Goal: Task Accomplishment & Management: Use online tool/utility

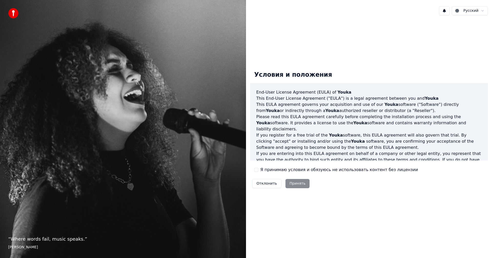
click at [268, 171] on label "Я принимаю условия и обязуюсь не использовать контент без лицензии" at bounding box center [338, 170] width 157 height 6
click at [258, 171] on button "Я принимаю условия и обязуюсь не использовать контент без лицензии" at bounding box center [256, 170] width 4 height 4
click at [291, 185] on button "Принять" at bounding box center [297, 183] width 24 height 9
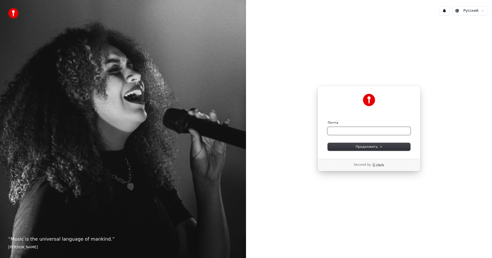
click at [339, 132] on input "Почта" at bounding box center [368, 131] width 82 height 8
click at [327, 121] on button "submit" at bounding box center [327, 121] width 0 height 0
type input "**********"
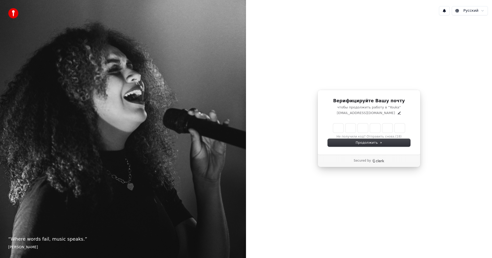
click at [338, 130] on input "Enter verification code" at bounding box center [369, 128] width 72 height 9
type input "******"
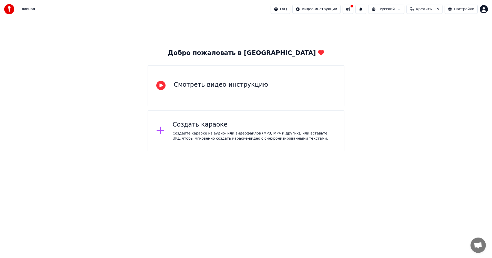
click at [185, 134] on div "Создайте караоке из аудио- или видеофайлов (MP3, MP4 и других), или вставьте UR…" at bounding box center [254, 136] width 163 height 10
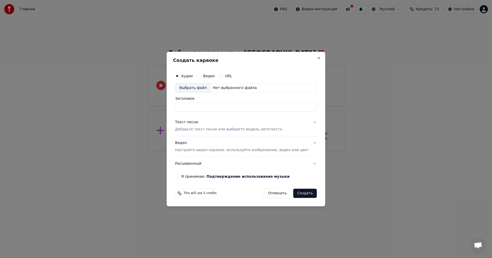
click at [225, 89] on div "Нет выбранного файла" at bounding box center [234, 88] width 48 height 5
type input "**********"
click at [206, 130] on p "Добавьте текст песни или выберите модель автотекста" at bounding box center [228, 129] width 107 height 5
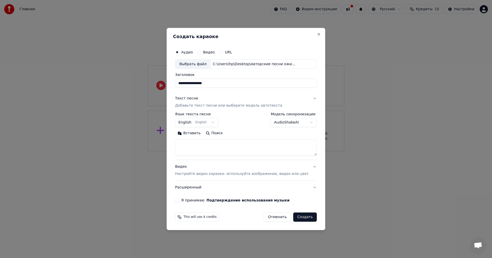
click at [214, 147] on textarea at bounding box center [246, 148] width 142 height 16
paste textarea "**********"
drag, startPoint x: 245, startPoint y: 145, endPoint x: 147, endPoint y: 147, distance: 98.1
click at [147, 147] on body "**********" at bounding box center [246, 76] width 492 height 152
drag, startPoint x: 200, startPoint y: 144, endPoint x: 230, endPoint y: 145, distance: 29.5
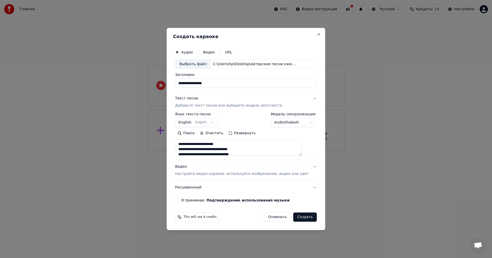
click at [230, 145] on textarea at bounding box center [238, 148] width 126 height 16
click at [200, 153] on textarea at bounding box center [238, 148] width 126 height 16
click at [208, 153] on textarea at bounding box center [238, 148] width 126 height 16
click at [215, 153] on textarea at bounding box center [238, 148] width 126 height 16
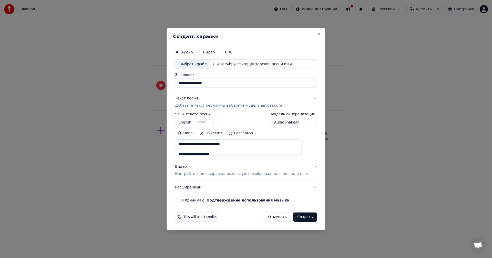
click at [215, 153] on textarea at bounding box center [238, 148] width 126 height 16
drag, startPoint x: 189, startPoint y: 149, endPoint x: 210, endPoint y: 137, distance: 24.2
click at [189, 149] on textarea "**********" at bounding box center [238, 148] width 126 height 16
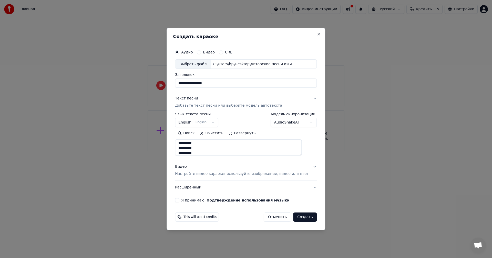
type textarea "**********"
click at [179, 201] on button "Я принимаю Подтверждение использования музыки" at bounding box center [177, 200] width 4 height 4
click at [201, 52] on button "Видео" at bounding box center [199, 52] width 4 height 4
click at [179, 52] on button "Аудио" at bounding box center [177, 52] width 4 height 4
click at [219, 123] on body "**********" at bounding box center [246, 76] width 492 height 152
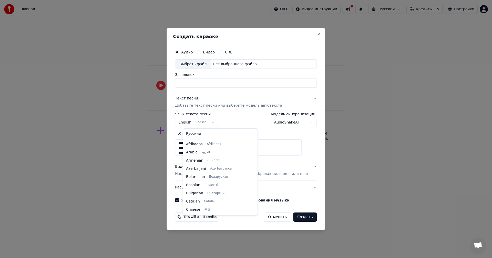
scroll to position [41, 0]
select select "**"
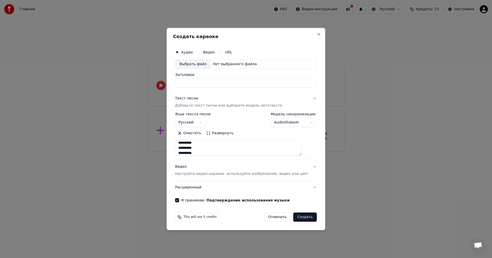
click at [226, 65] on div "Нет выбранного файла" at bounding box center [234, 64] width 48 height 5
type input "**********"
click at [306, 168] on button "Видео Настройте видео караоке: используйте изображение, видео или цвет" at bounding box center [246, 171] width 142 height 20
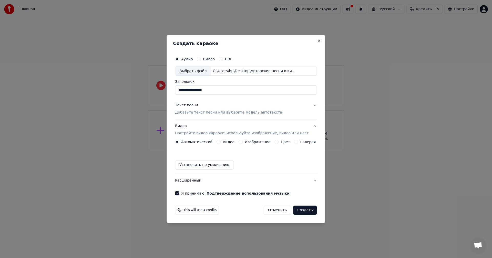
click at [308, 126] on button "Видео Настройте видео караоке: используйте изображение, видео или цвет" at bounding box center [246, 130] width 142 height 20
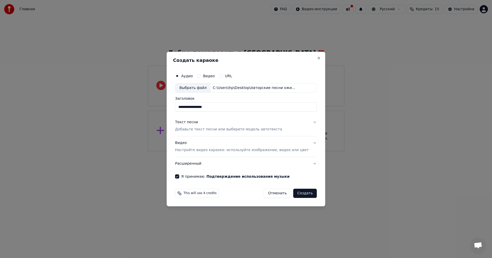
click at [305, 124] on button "Текст песни Добавьте текст песни или выберите модель автотекста" at bounding box center [246, 126] width 142 height 20
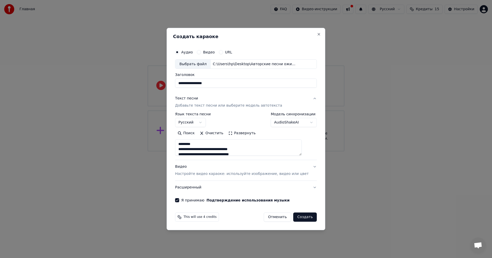
click at [307, 99] on button "Текст песни Добавьте текст песни или выберите модель автотекста" at bounding box center [246, 102] width 142 height 20
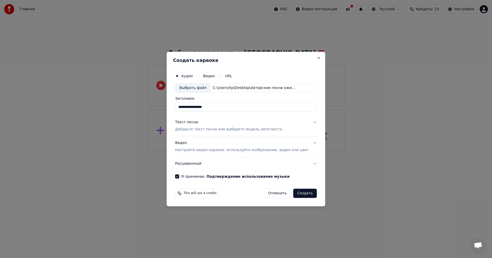
click at [307, 142] on button "Видео Настройте видео караоке: используйте изображение, видео или цвет" at bounding box center [246, 147] width 142 height 20
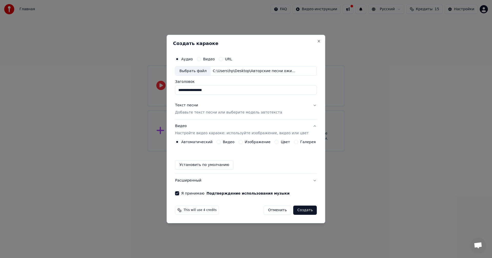
click at [230, 143] on label "Видео" at bounding box center [228, 142] width 12 height 4
click at [220, 143] on button "Видео" at bounding box center [218, 142] width 4 height 4
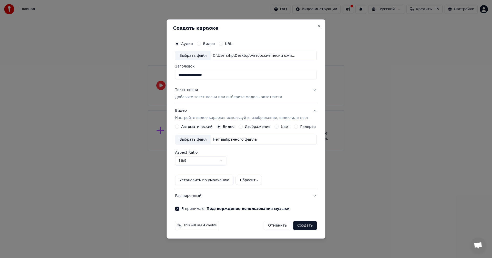
click at [231, 152] on body "**********" at bounding box center [246, 76] width 492 height 152
click at [249, 127] on label "Изображение" at bounding box center [257, 127] width 26 height 4
click at [242, 127] on button "Изображение" at bounding box center [240, 127] width 4 height 4
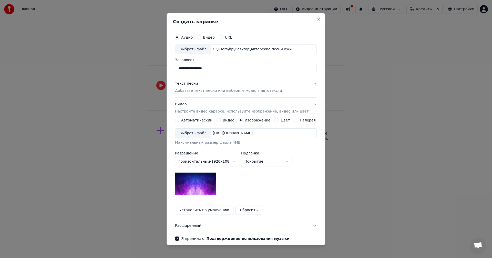
click at [244, 132] on div "[URL][DOMAIN_NAME]" at bounding box center [232, 133] width 44 height 5
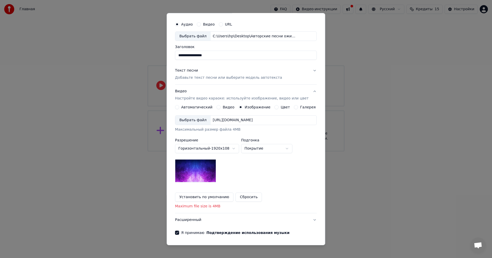
scroll to position [26, 0]
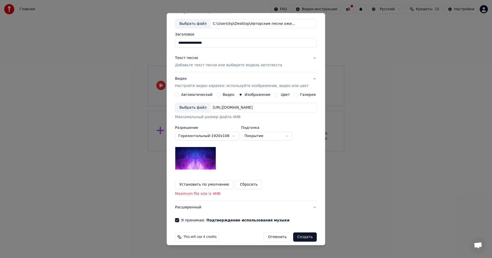
click at [273, 136] on body "**********" at bounding box center [246, 76] width 492 height 152
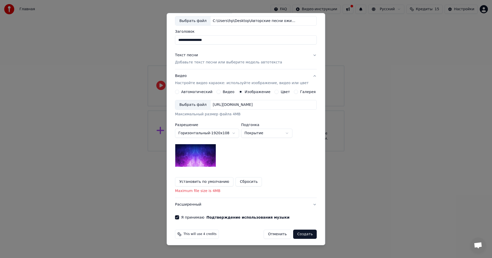
scroll to position [30, 0]
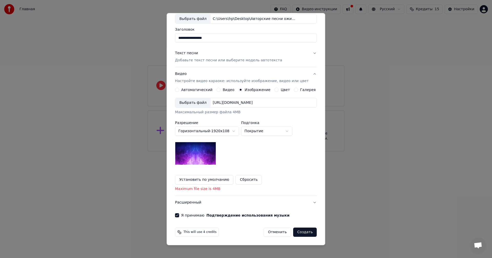
click at [179, 90] on button "Автоматический" at bounding box center [177, 90] width 4 height 4
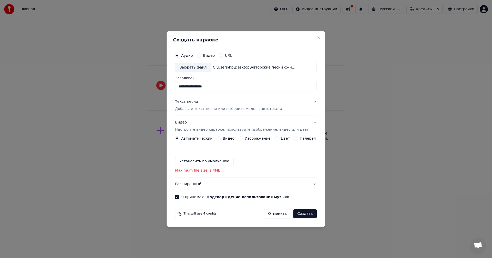
click at [311, 184] on button "Расширенный" at bounding box center [246, 184] width 142 height 13
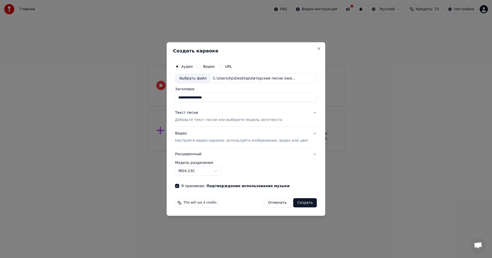
click at [226, 152] on body "**********" at bounding box center [246, 76] width 492 height 152
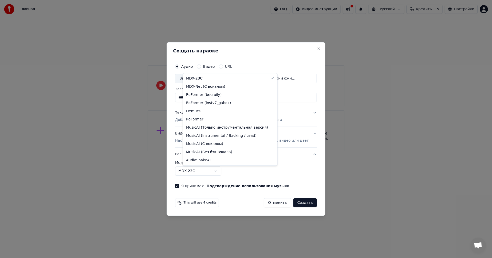
click at [226, 152] on body "**********" at bounding box center [246, 76] width 492 height 152
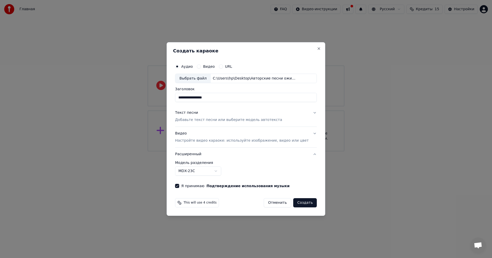
click at [296, 204] on button "Создать" at bounding box center [305, 202] width 24 height 9
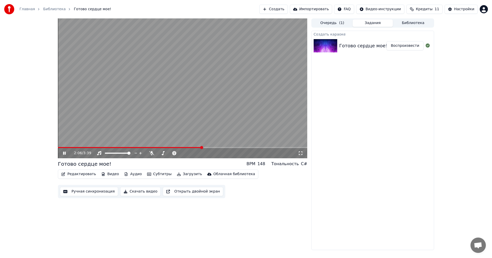
click at [64, 148] on span at bounding box center [130, 147] width 144 height 1
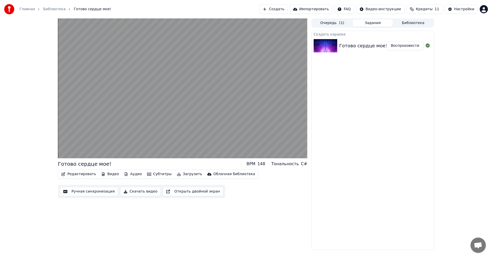
click at [287, 10] on button "Создать" at bounding box center [273, 9] width 28 height 9
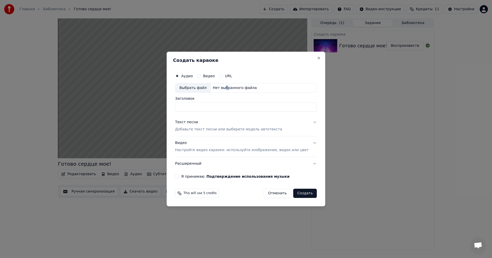
click at [229, 89] on div "Нет выбранного файла" at bounding box center [234, 88] width 48 height 5
type input "**********"
click at [307, 122] on button "Текст песни Добавьте текст песни или выберите модель автотекста" at bounding box center [246, 126] width 142 height 20
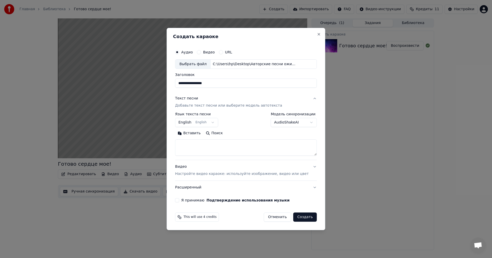
click at [193, 147] on textarea at bounding box center [246, 148] width 142 height 16
paste textarea "**********"
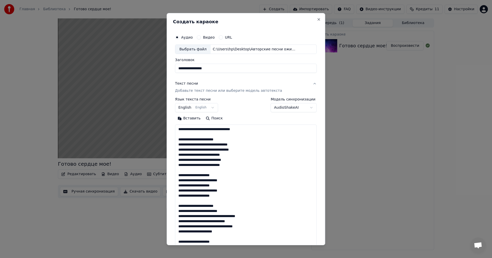
scroll to position [221, 0]
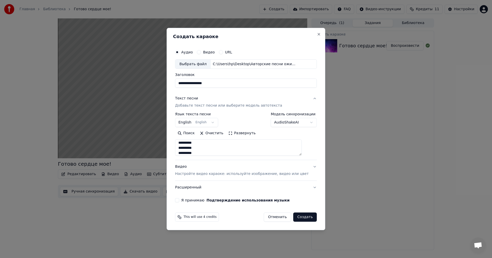
type textarea "**********"
click at [216, 123] on body "**********" at bounding box center [246, 129] width 492 height 258
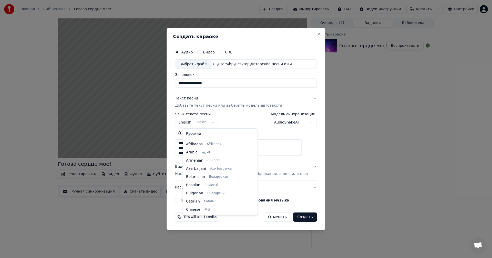
scroll to position [41, 0]
select select "**"
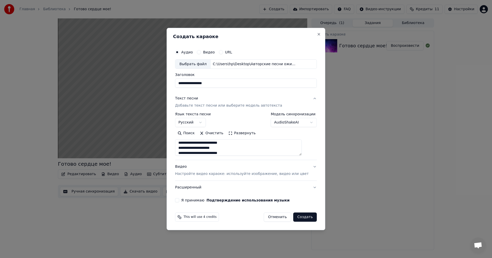
scroll to position [0, 0]
drag, startPoint x: 202, startPoint y: 146, endPoint x: 181, endPoint y: 145, distance: 20.8
click at [181, 145] on div "**********" at bounding box center [246, 125] width 146 height 160
drag, startPoint x: 199, startPoint y: 142, endPoint x: 231, endPoint y: 142, distance: 31.5
click at [231, 142] on textarea at bounding box center [238, 148] width 126 height 16
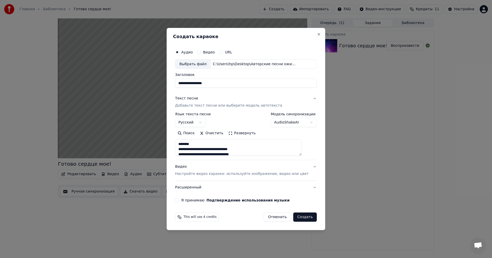
click at [197, 145] on textarea at bounding box center [238, 148] width 126 height 16
click at [185, 145] on textarea at bounding box center [238, 148] width 126 height 16
drag, startPoint x: 187, startPoint y: 155, endPoint x: 216, endPoint y: 147, distance: 29.4
click at [216, 147] on textarea at bounding box center [238, 148] width 126 height 16
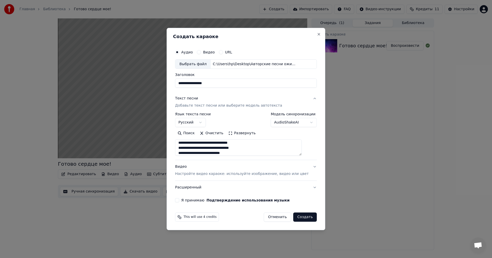
scroll to position [32, 0]
click at [191, 148] on textarea at bounding box center [238, 148] width 126 height 16
drag, startPoint x: 188, startPoint y: 148, endPoint x: 223, endPoint y: 147, distance: 35.6
click at [223, 147] on textarea at bounding box center [238, 148] width 126 height 16
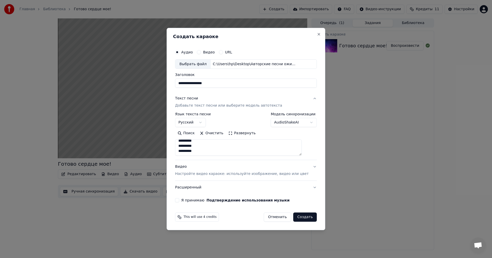
type textarea "**********"
click at [179, 199] on button "Я принимаю Подтверждение использования музыки" at bounding box center [177, 200] width 4 height 4
click at [305, 166] on button "Видео Настройте видео караоке: используйте изображение, видео или цвет" at bounding box center [246, 171] width 142 height 20
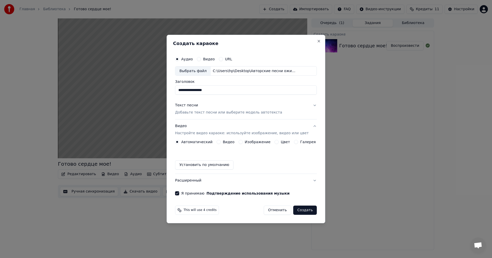
click at [242, 142] on button "Изображение" at bounding box center [240, 142] width 4 height 4
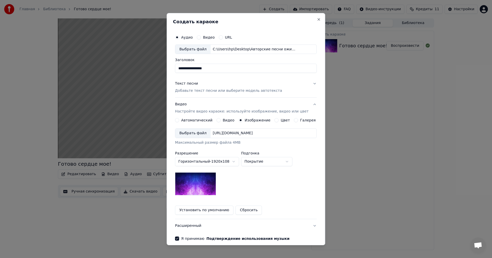
click at [221, 132] on div "[URL][DOMAIN_NAME]" at bounding box center [232, 133] width 44 height 5
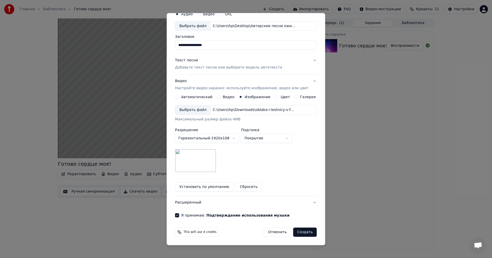
scroll to position [0, 0]
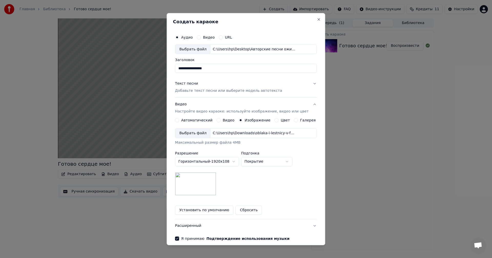
click at [306, 104] on button "Видео Настройте видео караоке: используйте изображение, видео или цвет" at bounding box center [246, 108] width 142 height 20
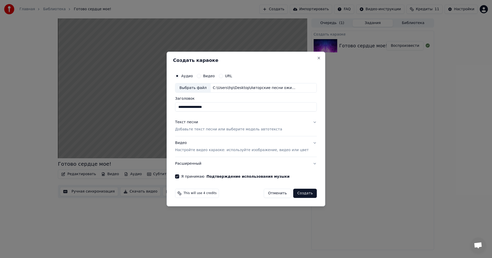
click at [306, 123] on button "Текст песни Добавьте текст песни или выберите модель автотекста" at bounding box center [246, 126] width 142 height 20
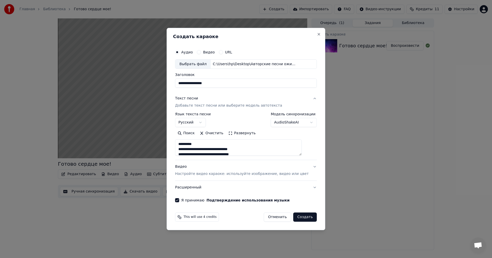
click at [204, 145] on textarea "**********" at bounding box center [238, 148] width 126 height 16
type textarea "**********"
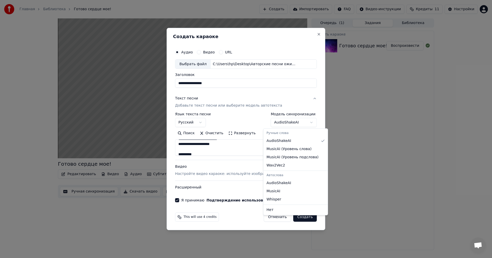
click at [299, 122] on body "**********" at bounding box center [246, 129] width 492 height 258
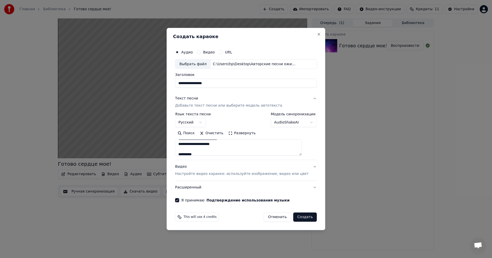
click at [305, 188] on button "Расширенный" at bounding box center [246, 187] width 142 height 13
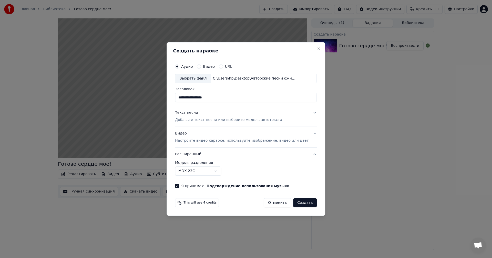
click at [219, 172] on body "**********" at bounding box center [246, 129] width 492 height 258
click at [298, 204] on button "Создать" at bounding box center [305, 202] width 24 height 9
select select "******"
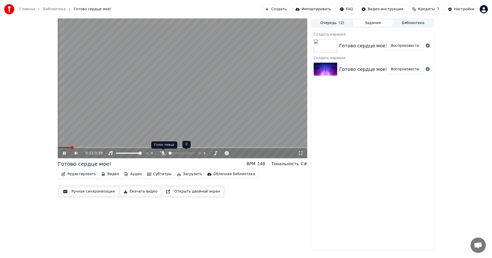
click at [162, 154] on icon at bounding box center [162, 153] width 5 height 4
click at [362, 159] on div "Создать караоке Готово сердце мое! Воспроизвести Создать караоке Готово сердце …" at bounding box center [372, 141] width 123 height 220
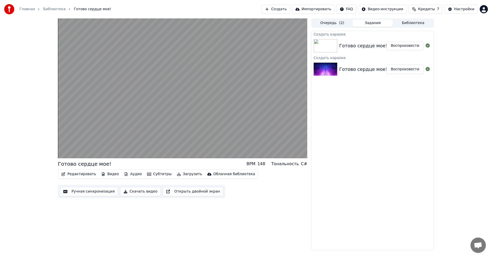
click at [179, 176] on button "Загрузить" at bounding box center [189, 174] width 29 height 7
click at [339, 164] on div "Создать караоке Готово сердце мое! Воспроизвести Создать караоке Готово сердце …" at bounding box center [372, 141] width 123 height 220
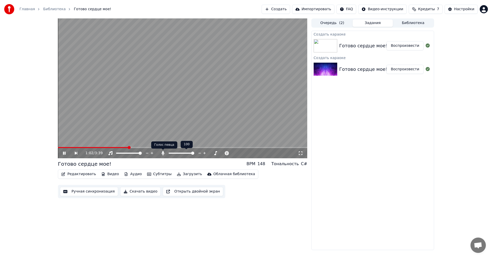
click at [162, 153] on icon at bounding box center [163, 153] width 3 height 4
click at [162, 153] on icon at bounding box center [162, 153] width 5 height 4
click at [321, 47] on img at bounding box center [325, 45] width 24 height 13
click at [331, 44] on img at bounding box center [325, 45] width 24 height 13
click at [408, 45] on button "Воспроизвести" at bounding box center [404, 45] width 37 height 9
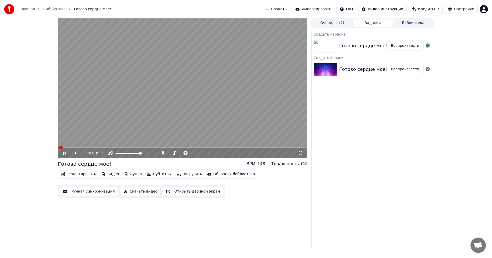
click at [335, 46] on img at bounding box center [325, 45] width 24 height 13
click at [321, 46] on img at bounding box center [325, 45] width 24 height 13
click at [323, 46] on img at bounding box center [325, 45] width 24 height 13
drag, startPoint x: 323, startPoint y: 46, endPoint x: 338, endPoint y: 46, distance: 15.1
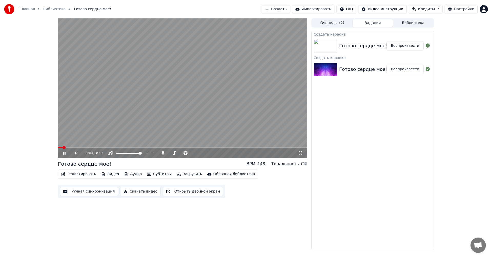
click at [324, 46] on img at bounding box center [325, 45] width 24 height 13
click at [401, 46] on button "Воспроизвести" at bounding box center [404, 45] width 37 height 9
click at [362, 84] on div "Создать караоке Готово сердце мое! Воспроизвести Создать караоке Готово сердце …" at bounding box center [372, 141] width 123 height 220
click at [358, 72] on div "Готово сердце мое!" at bounding box center [363, 69] width 48 height 7
click at [334, 70] on img at bounding box center [325, 69] width 24 height 13
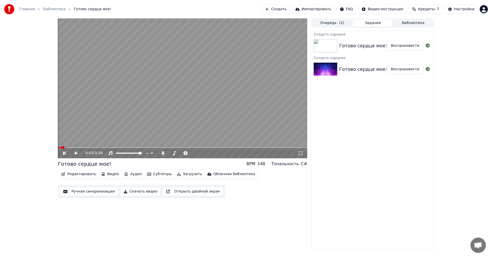
click at [334, 44] on img at bounding box center [325, 45] width 24 height 13
click at [337, 64] on div at bounding box center [326, 69] width 26 height 13
drag, startPoint x: 328, startPoint y: 45, endPoint x: 332, endPoint y: 31, distance: 13.5
click at [328, 45] on img at bounding box center [325, 45] width 24 height 13
click at [332, 25] on button "Очередь ( 2 )" at bounding box center [332, 22] width 40 height 7
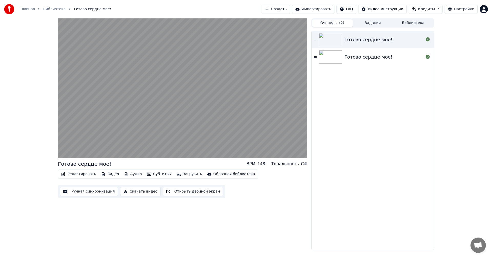
click at [367, 22] on button "Задания" at bounding box center [372, 22] width 40 height 7
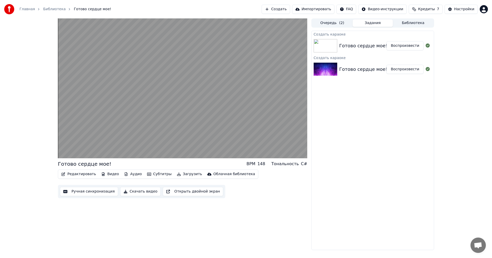
click at [322, 51] on img at bounding box center [325, 45] width 24 height 13
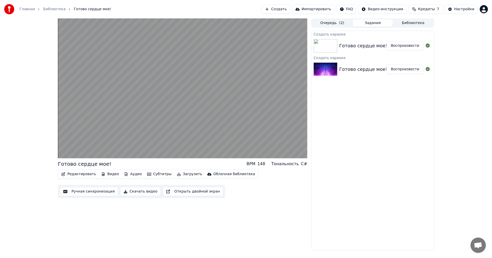
click at [322, 51] on img at bounding box center [325, 45] width 24 height 13
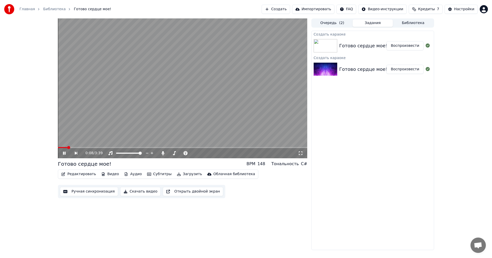
click at [165, 97] on video at bounding box center [182, 88] width 249 height 140
click at [324, 47] on img at bounding box center [325, 45] width 24 height 13
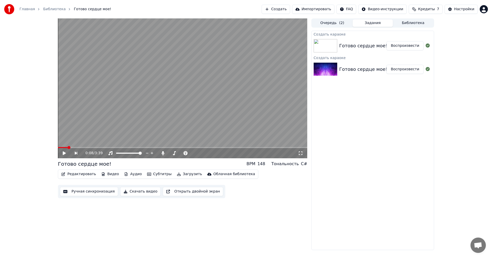
click at [410, 48] on button "Воспроизвести" at bounding box center [404, 45] width 37 height 9
click at [410, 47] on button "Воспроизвести" at bounding box center [404, 45] width 37 height 9
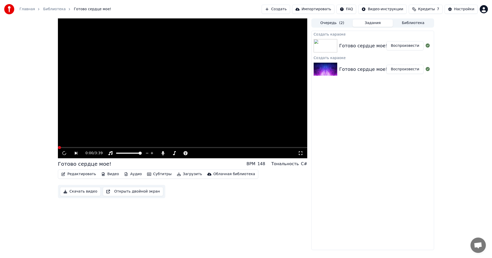
click at [410, 47] on button "Воспроизвести" at bounding box center [404, 45] width 37 height 9
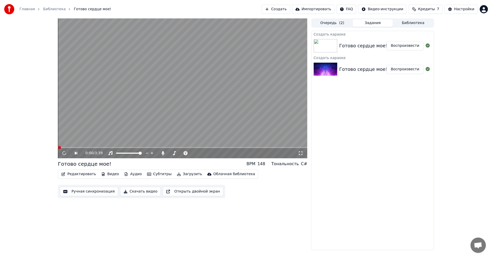
click at [410, 47] on button "Воспроизвести" at bounding box center [404, 45] width 37 height 9
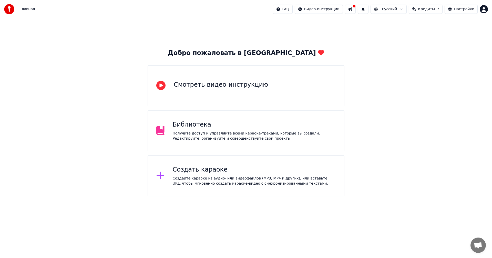
click at [238, 123] on div "Библиотека" at bounding box center [254, 125] width 163 height 8
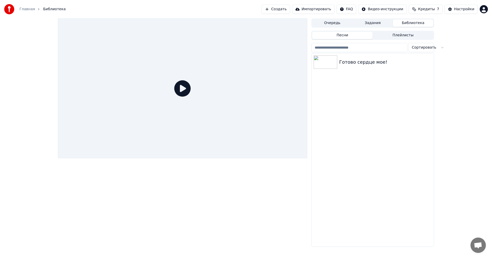
click at [380, 24] on button "Задания" at bounding box center [372, 22] width 40 height 7
click at [407, 23] on button "Библиотека" at bounding box center [412, 22] width 40 height 7
click at [341, 24] on button "Очередь" at bounding box center [332, 22] width 40 height 7
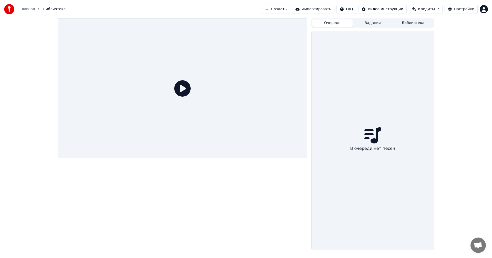
click at [367, 23] on button "Задания" at bounding box center [372, 22] width 40 height 7
click at [412, 23] on button "Библиотека" at bounding box center [412, 22] width 40 height 7
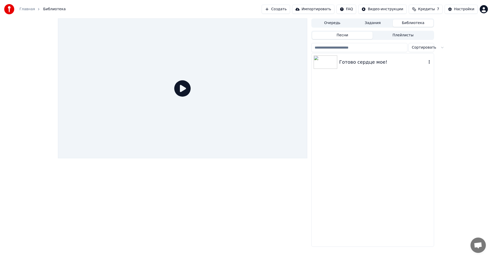
click at [430, 62] on icon "button" at bounding box center [428, 62] width 5 height 4
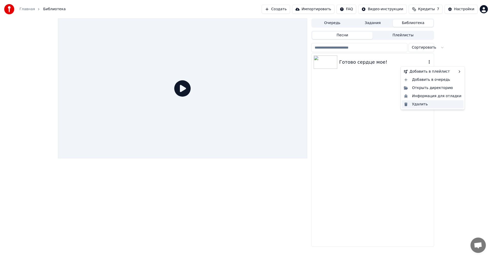
click at [416, 105] on div "Удалить" at bounding box center [432, 104] width 62 height 8
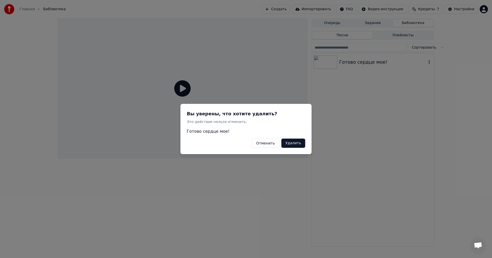
click at [294, 145] on button "Удалить" at bounding box center [293, 143] width 24 height 9
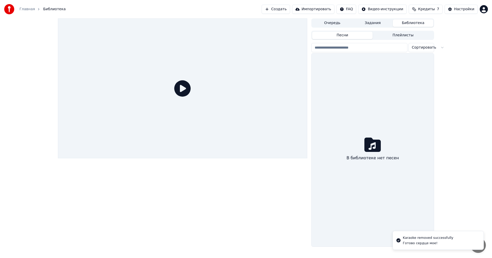
click at [287, 6] on button "Создать" at bounding box center [275, 9] width 28 height 9
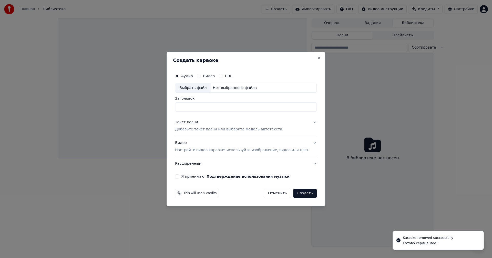
click at [227, 88] on div "Нет выбранного файла" at bounding box center [234, 88] width 48 height 5
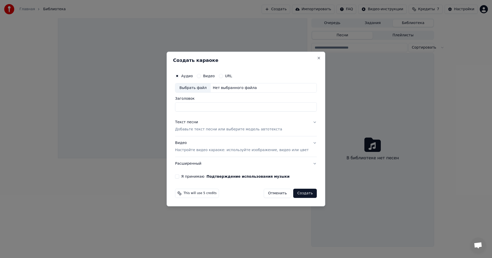
type input "**********"
click at [307, 123] on button "Текст песни Добавьте текст песни или выберите модель автотекста" at bounding box center [246, 126] width 142 height 20
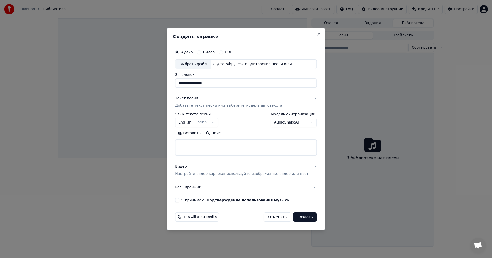
click at [201, 124] on button "English English" at bounding box center [196, 122] width 43 height 9
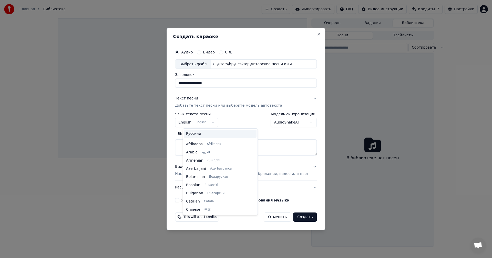
scroll to position [41, 0]
select select "**"
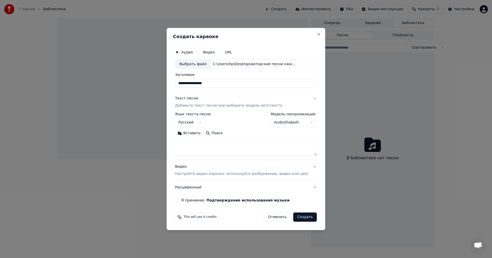
click at [191, 144] on textarea at bounding box center [246, 148] width 142 height 16
paste textarea "**********"
type textarea "**********"
click at [179, 201] on button "Я принимаю Подтверждение использования музыки" at bounding box center [177, 200] width 4 height 4
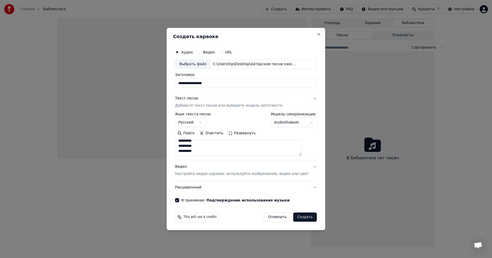
click at [309, 166] on div "**********" at bounding box center [246, 125] width 146 height 160
click at [306, 167] on button "Видео Настройте видео караоке: используйте изображение, видео или цвет" at bounding box center [246, 171] width 142 height 20
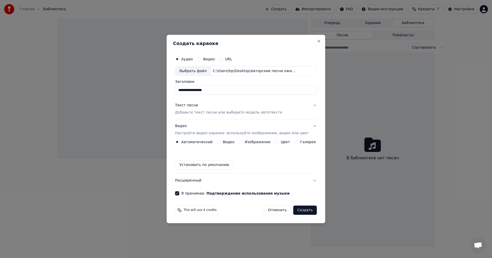
click at [250, 142] on label "Изображение" at bounding box center [257, 142] width 26 height 4
click at [242, 142] on button "Изображение" at bounding box center [240, 142] width 4 height 4
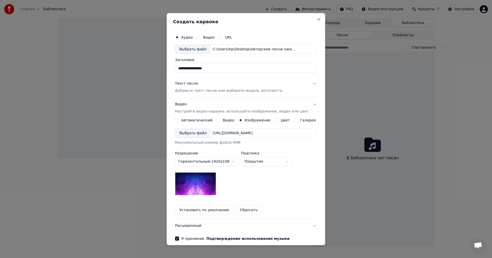
click at [236, 135] on div "[URL][DOMAIN_NAME]" at bounding box center [232, 133] width 44 height 5
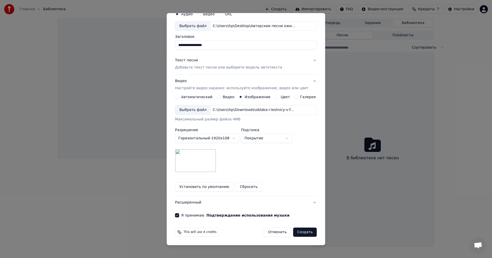
click at [297, 233] on button "Создать" at bounding box center [305, 232] width 24 height 9
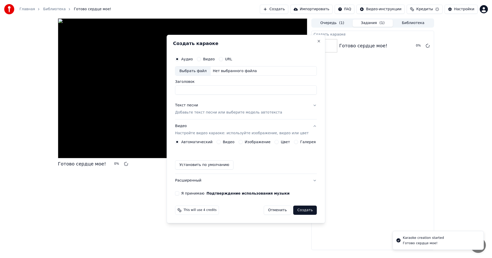
scroll to position [0, 0]
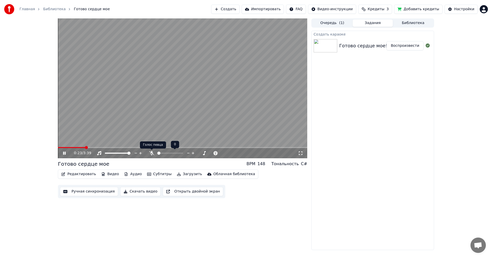
click at [152, 153] on icon at bounding box center [151, 153] width 5 height 4
click at [62, 147] on span at bounding box center [60, 147] width 5 height 1
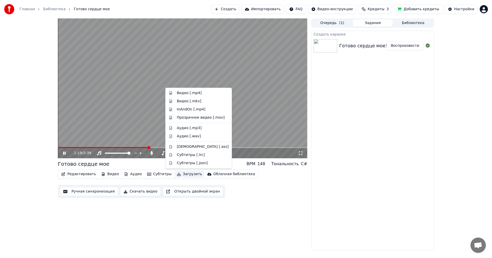
click at [182, 174] on button "Загрузить" at bounding box center [189, 174] width 29 height 7
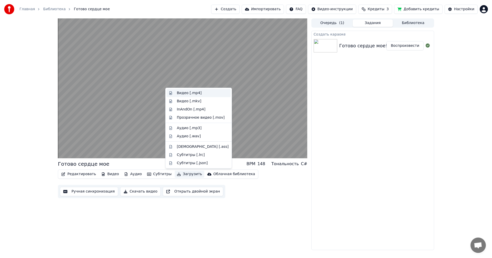
click at [205, 94] on div "Видео [.mp4]" at bounding box center [203, 93] width 52 height 5
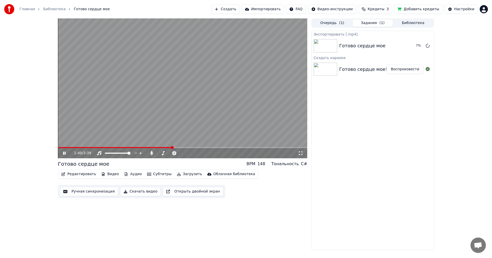
click at [341, 155] on div "Экспортировать [.mp4] Готово сердце мое 7 % Создать караоке Готово сердце мое! …" at bounding box center [372, 141] width 123 height 220
click at [229, 108] on video at bounding box center [182, 88] width 249 height 140
click at [159, 108] on video at bounding box center [182, 88] width 249 height 140
click at [410, 46] on button "Показать" at bounding box center [410, 45] width 26 height 9
click at [239, 12] on button "Создать" at bounding box center [225, 9] width 28 height 9
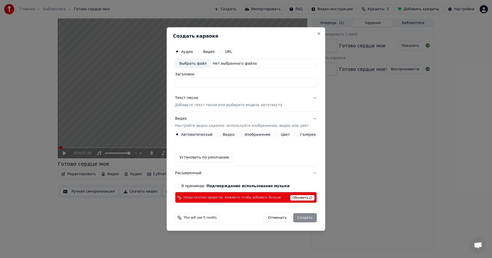
click at [232, 65] on div "Нет выбранного файла" at bounding box center [234, 63] width 48 height 5
type input "**********"
click at [297, 199] on span "Обновить" at bounding box center [302, 198] width 24 height 6
click at [220, 134] on button "Видео" at bounding box center [218, 135] width 4 height 4
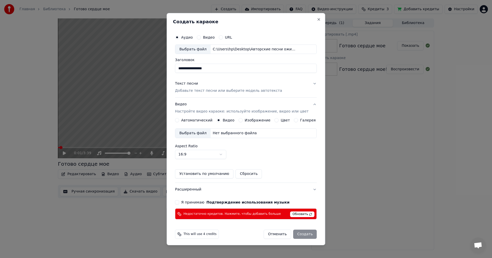
click at [236, 135] on div "Нет выбранного файла" at bounding box center [234, 133] width 48 height 5
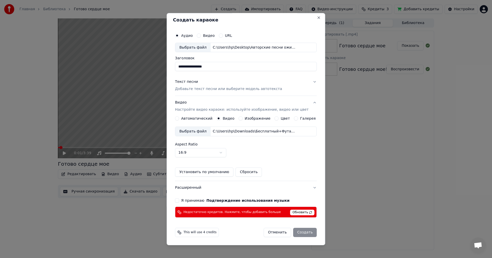
click at [177, 203] on div "**********" at bounding box center [246, 124] width 146 height 192
click at [179, 201] on button "Я принимаю Подтверждение использования музыки" at bounding box center [177, 201] width 4 height 4
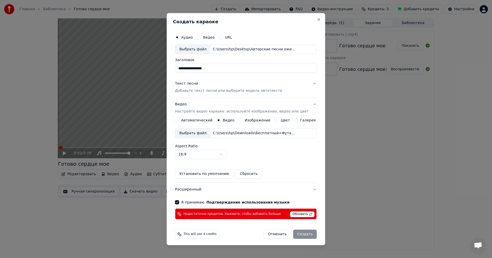
click at [274, 234] on button "Отменить" at bounding box center [276, 234] width 27 height 9
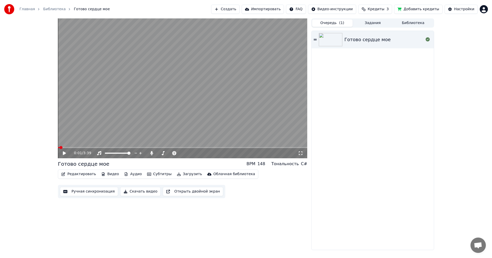
click at [329, 25] on button "Очередь ( 1 )" at bounding box center [332, 22] width 40 height 7
click at [316, 38] on icon at bounding box center [314, 40] width 3 height 4
click at [464, 9] on div "Настройки" at bounding box center [464, 9] width 20 height 5
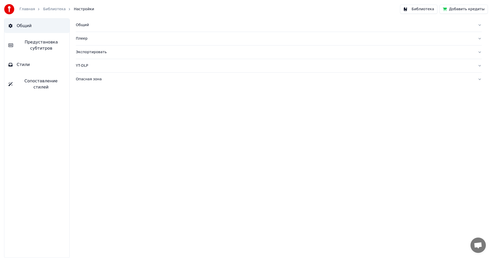
click at [465, 8] on button "Добавить кредиты" at bounding box center [463, 9] width 48 height 9
